Goal: Information Seeking & Learning: Learn about a topic

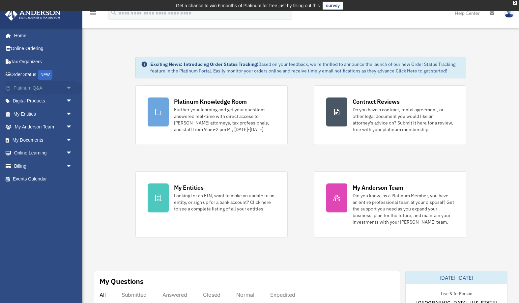
click at [68, 88] on span "arrow_drop_down" at bounding box center [72, 88] width 13 height 14
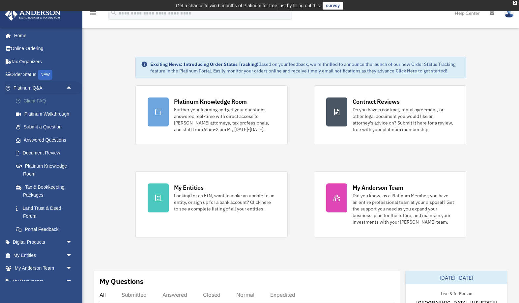
click at [44, 100] on link "Client FAQ" at bounding box center [45, 101] width 73 height 13
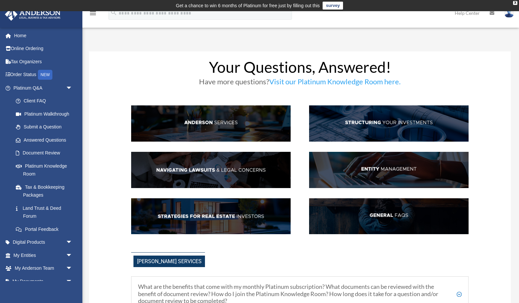
click at [212, 122] on img at bounding box center [211, 123] width 160 height 36
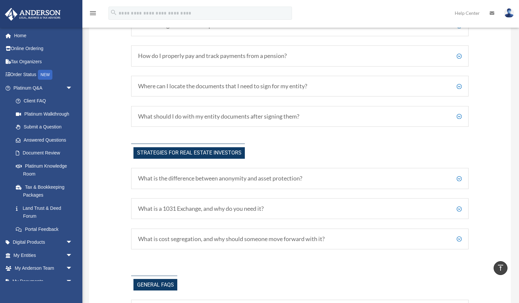
scroll to position [1187, 0]
click at [460, 205] on h5 "What is a 1031 Exchange, and why do you need it?" at bounding box center [300, 208] width 324 height 7
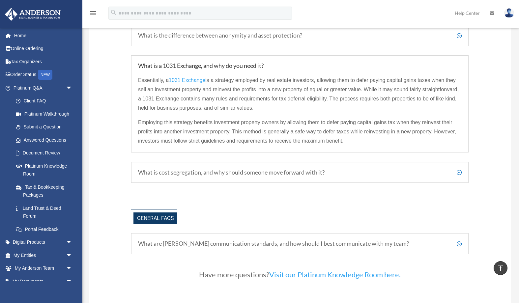
scroll to position [1334, 0]
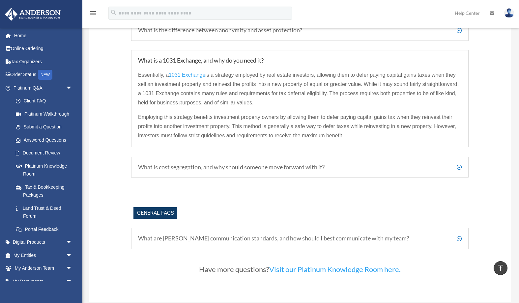
click at [460, 164] on h5 "What is cost segregation, and why should someone move forward with it?" at bounding box center [300, 167] width 324 height 7
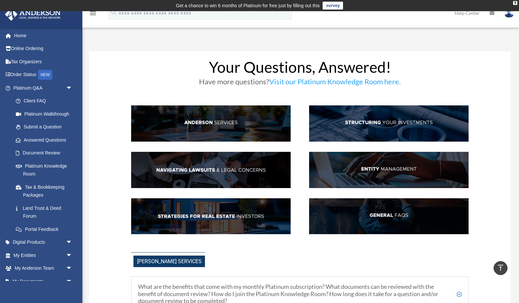
scroll to position [0, 0]
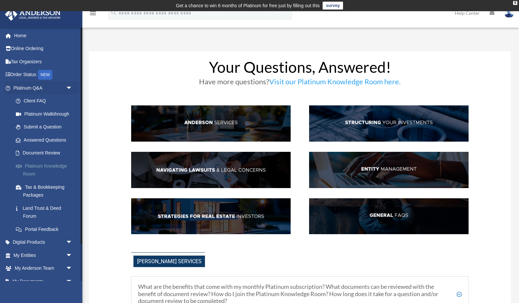
click at [47, 165] on link "Platinum Knowledge Room" at bounding box center [45, 170] width 73 height 21
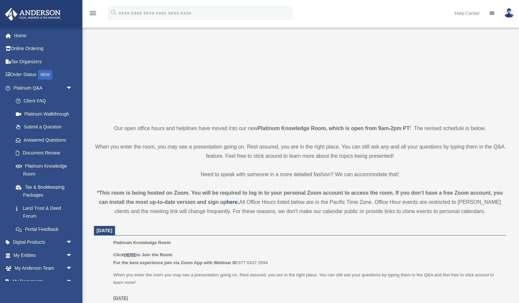
scroll to position [146, 0]
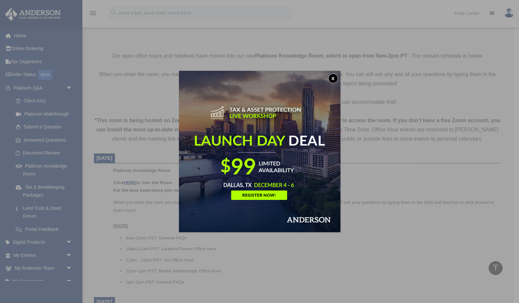
click at [336, 78] on button "x" at bounding box center [333, 78] width 10 height 10
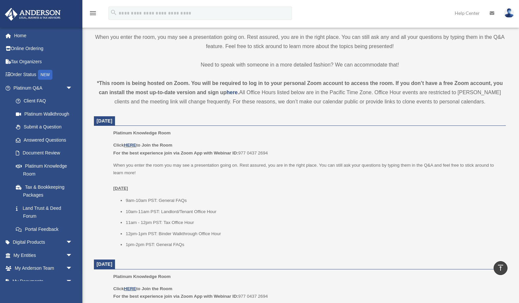
scroll to position [163, 0]
